Goal: Task Accomplishment & Management: Complete application form

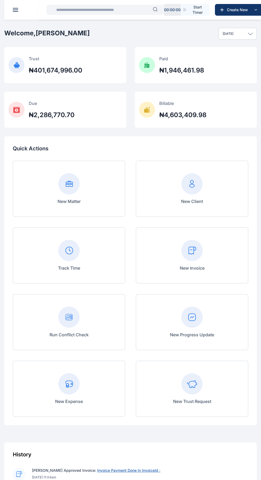
click at [27, 14] on header at bounding box center [134, 10] width 261 height 20
click at [245, 194] on div "New Client" at bounding box center [192, 189] width 112 height 56
click at [247, 195] on div "New Client" at bounding box center [192, 189] width 112 height 56
click at [245, 195] on div "New Client" at bounding box center [192, 189] width 112 height 56
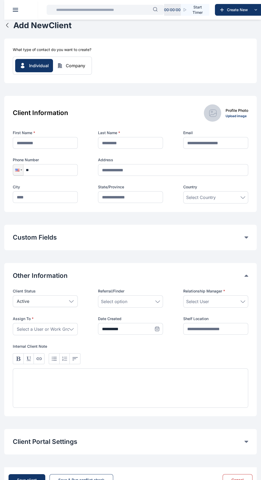
click at [156, 273] on button "Other Information" at bounding box center [128, 276] width 231 height 9
